Goal: Information Seeking & Learning: Learn about a topic

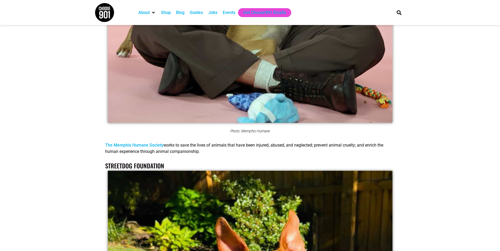
scroll to position [870, 0]
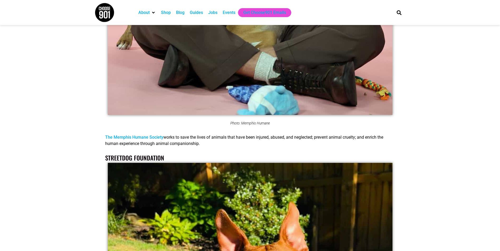
click at [144, 137] on link "The Memphis Humane Society" at bounding box center [134, 137] width 58 height 5
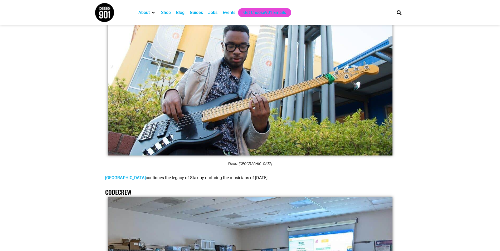
scroll to position [8402, 0]
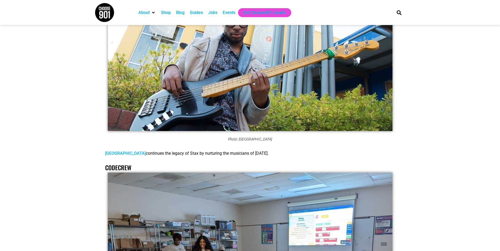
click at [124, 151] on link "[GEOGRAPHIC_DATA]" at bounding box center [125, 153] width 41 height 5
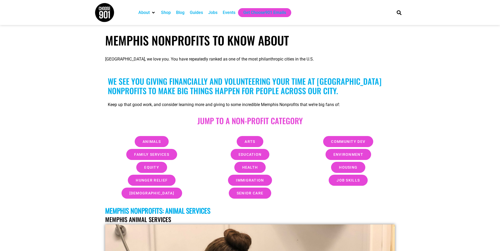
scroll to position [158, 0]
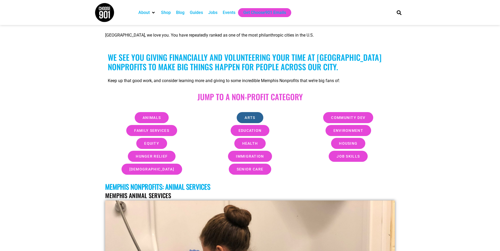
click at [243, 114] on link "Arts" at bounding box center [249, 117] width 26 height 11
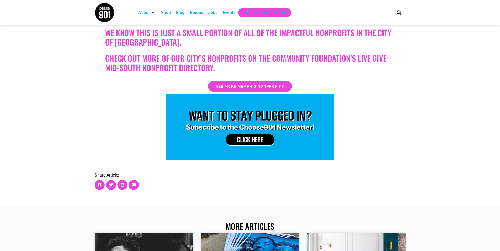
scroll to position [13913, 0]
